Goal: Task Accomplishment & Management: Use online tool/utility

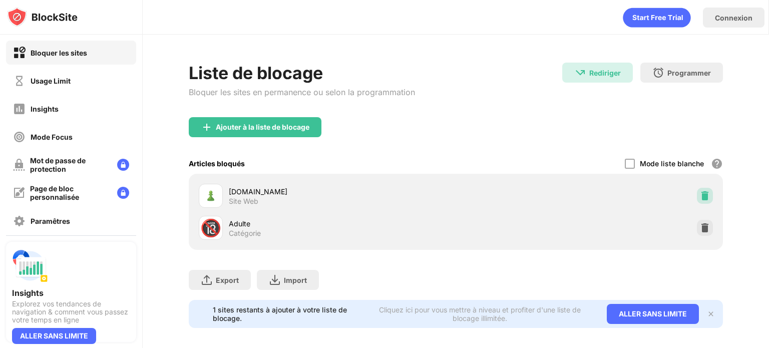
click at [699, 188] on div at bounding box center [705, 196] width 16 height 16
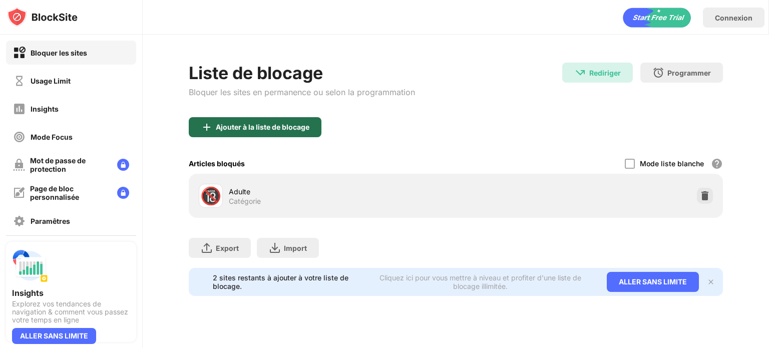
click at [294, 130] on div "Ajouter à la liste de blocage" at bounding box center [263, 127] width 94 height 8
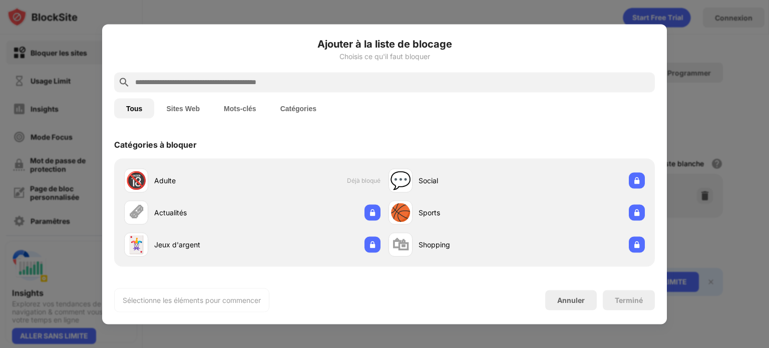
click at [267, 85] on input "text" at bounding box center [392, 82] width 517 height 12
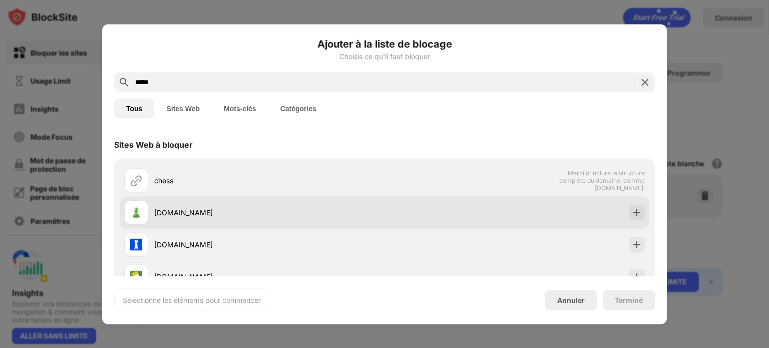
type input "*****"
click at [199, 204] on div "[DOMAIN_NAME]" at bounding box center [254, 212] width 260 height 24
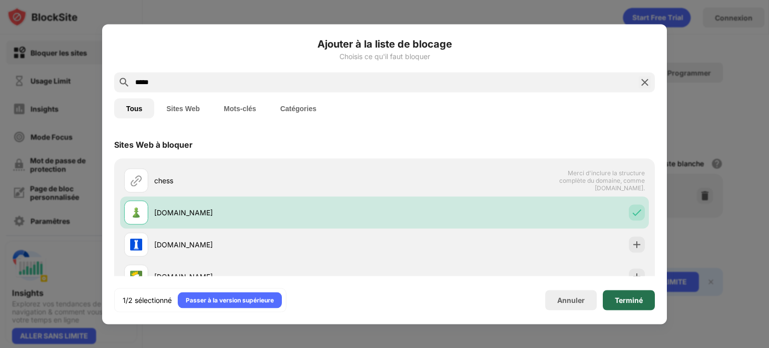
click at [633, 297] on div "Terminé" at bounding box center [629, 300] width 28 height 8
